Goal: Information Seeking & Learning: Find specific page/section

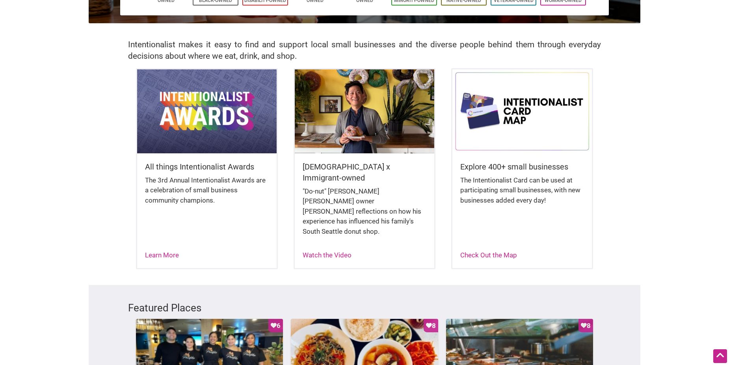
scroll to position [79, 0]
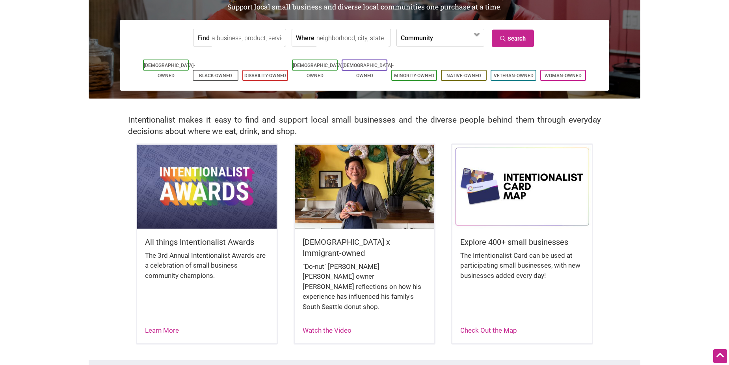
click at [694, 223] on body "× Menu 0 Are you a Business Owner? Add a Business Map Blog Store Offers Intenti…" at bounding box center [364, 103] width 729 height 365
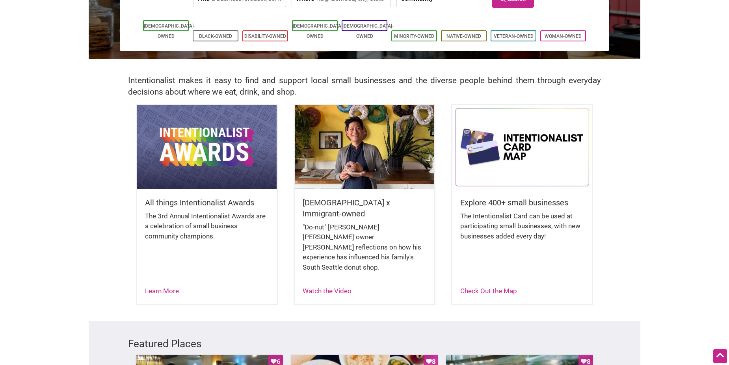
scroll to position [0, 0]
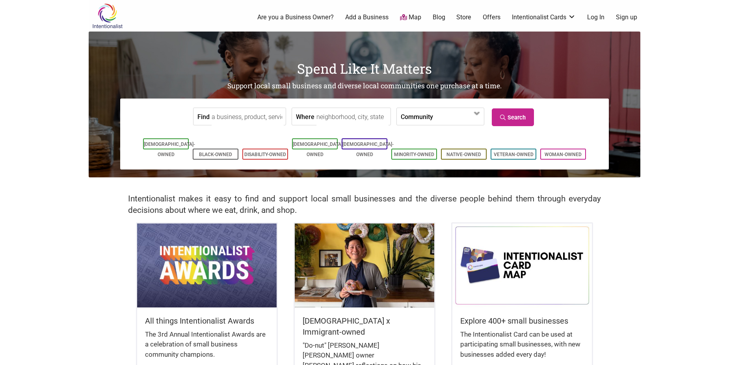
click at [345, 115] on input "Where" at bounding box center [352, 117] width 72 height 18
type input "[GEOGRAPHIC_DATA], [GEOGRAPHIC_DATA], [GEOGRAPHIC_DATA]"
click at [509, 114] on link "Search" at bounding box center [513, 117] width 42 height 18
click at [249, 120] on input "Find" at bounding box center [248, 117] width 72 height 18
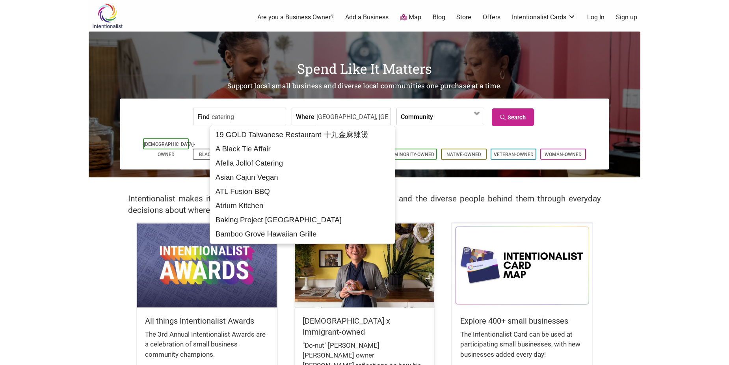
drag, startPoint x: 235, startPoint y: 119, endPoint x: 163, endPoint y: 116, distance: 71.8
click at [163, 116] on form "Find catering Where [GEOGRAPHIC_DATA], [GEOGRAPHIC_DATA], [GEOGRAPHIC_DATA] Com…" at bounding box center [364, 116] width 477 height 24
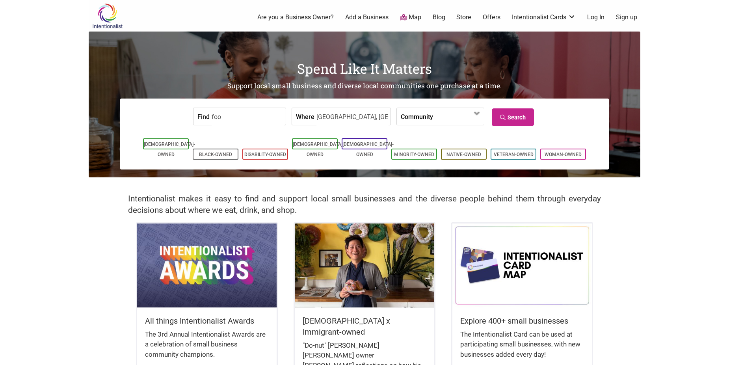
type input "food"
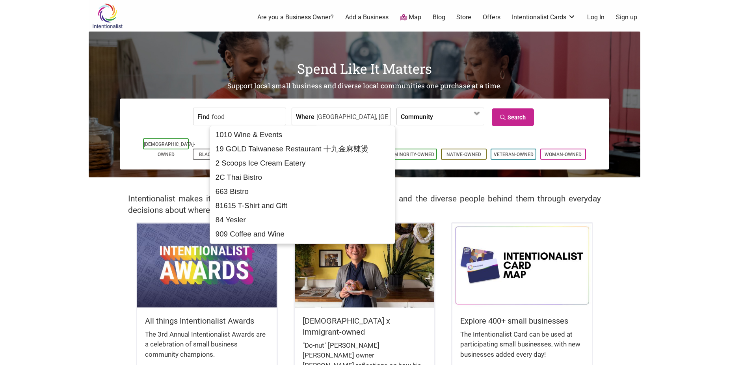
drag, startPoint x: 239, startPoint y: 121, endPoint x: 178, endPoint y: 114, distance: 61.8
click at [178, 114] on form "Find food Where [GEOGRAPHIC_DATA], [GEOGRAPHIC_DATA], [GEOGRAPHIC_DATA] Communi…" at bounding box center [364, 116] width 477 height 24
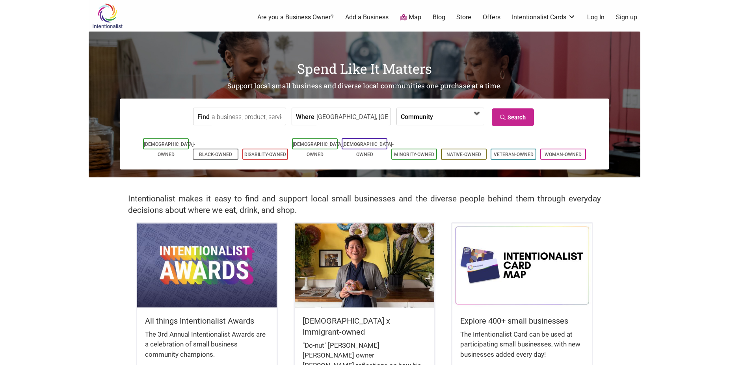
click at [477, 113] on span at bounding box center [477, 113] width 13 height 13
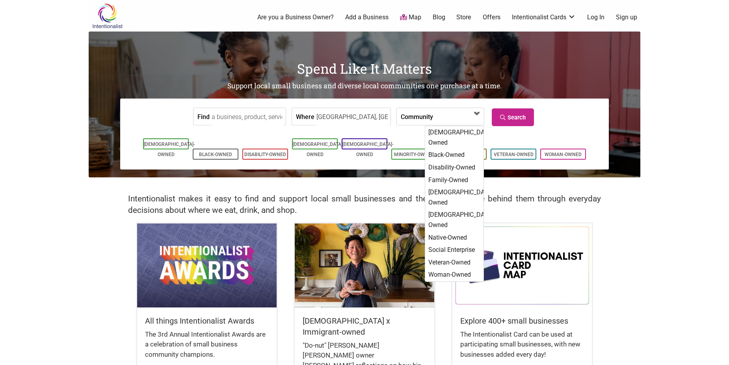
click at [477, 113] on span at bounding box center [477, 113] width 13 height 13
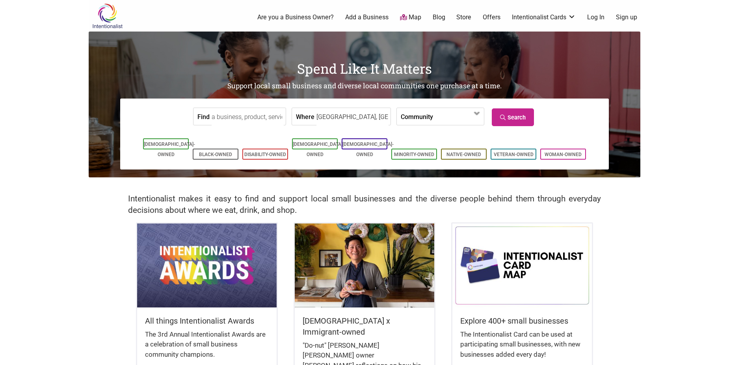
click at [250, 117] on input "Find" at bounding box center [248, 117] width 72 height 18
type input "b"
type input "restaurant"
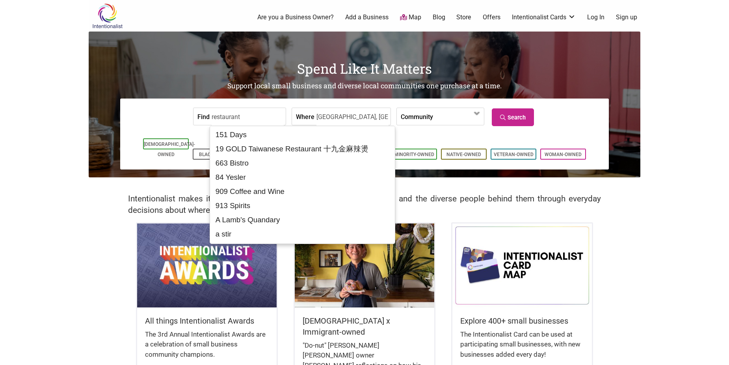
drag, startPoint x: 255, startPoint y: 122, endPoint x: 210, endPoint y: 122, distance: 44.9
click at [212, 122] on input "restaurant" at bounding box center [248, 117] width 72 height 18
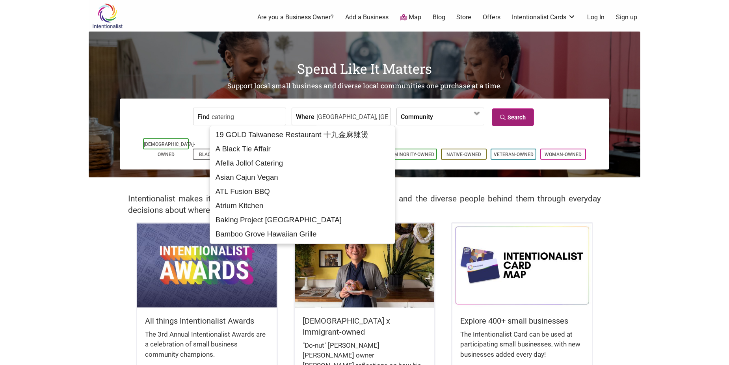
type input "catering"
click at [512, 116] on link "Search" at bounding box center [513, 117] width 42 height 18
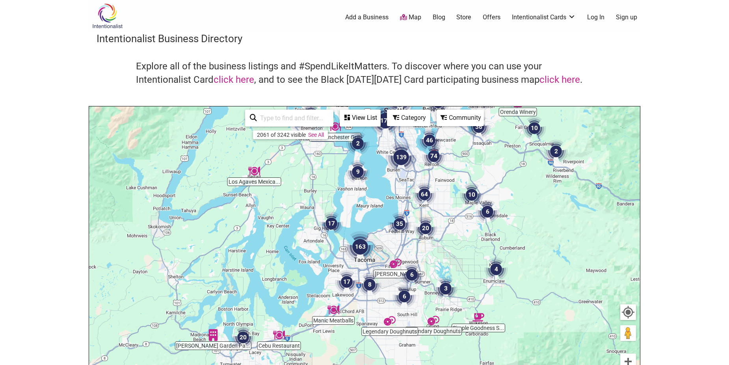
click at [360, 246] on img "163" at bounding box center [360, 247] width 32 height 32
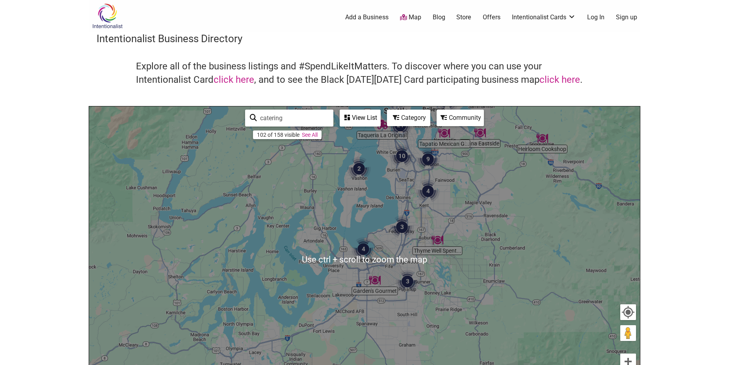
click at [366, 249] on img "4" at bounding box center [363, 249] width 24 height 24
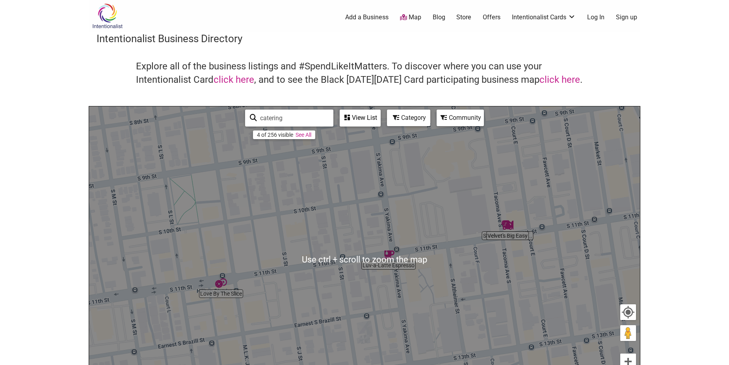
click at [509, 228] on img "Velvet's Big Easy" at bounding box center [508, 225] width 12 height 12
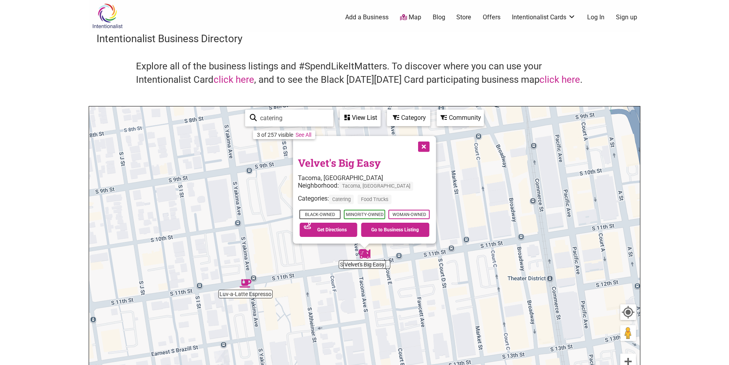
click at [342, 268] on div "To navigate, press the arrow keys. Velvet's Big Easy Tacoma, WA Neighborhood: T…" at bounding box center [364, 259] width 551 height 307
click at [330, 266] on div "To navigate, press the arrow keys. Velvet's Big Easy Tacoma, WA Neighborhood: T…" at bounding box center [364, 259] width 551 height 307
click at [423, 145] on button "Close" at bounding box center [423, 146] width 20 height 20
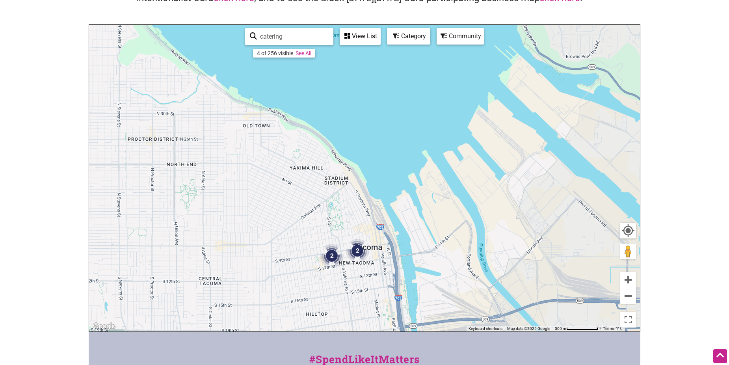
scroll to position [78, 0]
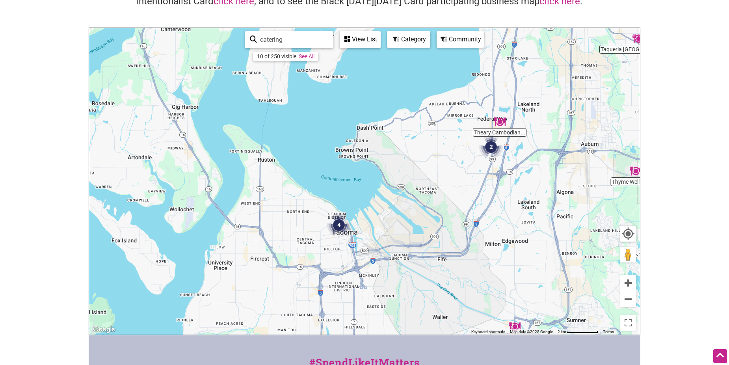
click at [492, 152] on img "2" at bounding box center [491, 147] width 24 height 24
